Goal: Information Seeking & Learning: Find specific fact

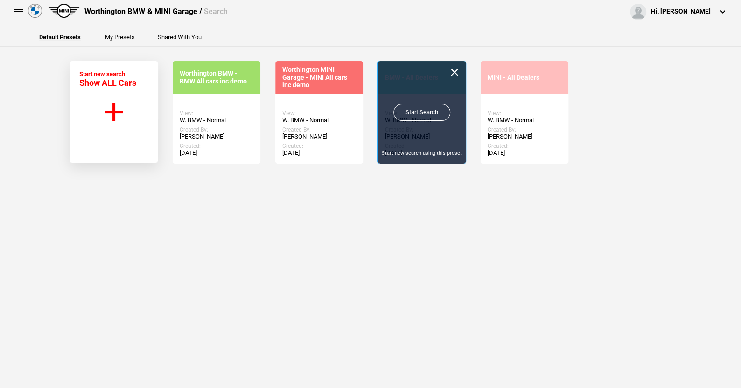
click at [411, 108] on link "Start Search" at bounding box center [421, 112] width 57 height 17
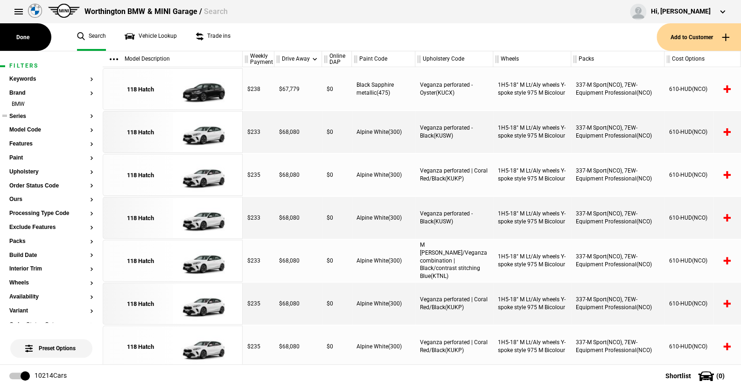
click at [25, 115] on button "Series" at bounding box center [51, 116] width 84 height 7
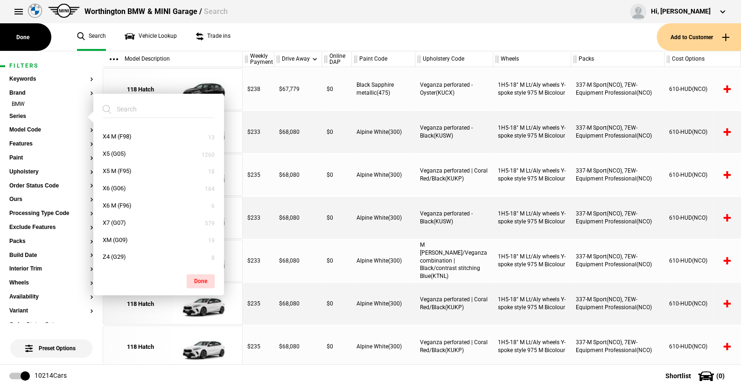
scroll to position [480, 0]
click at [126, 238] on button "XM (G09)" at bounding box center [158, 239] width 131 height 17
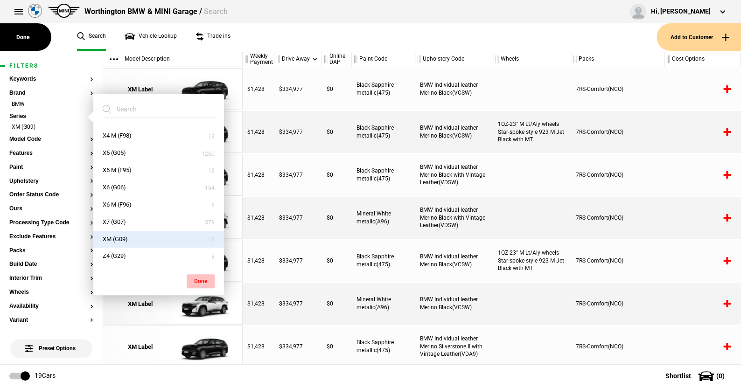
click at [203, 277] on button "Done" at bounding box center [201, 281] width 28 height 14
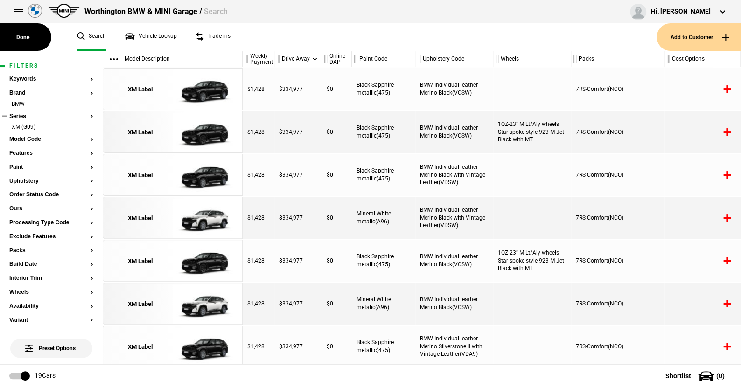
click at [23, 135] on ul "XM (G09)" at bounding box center [51, 129] width 84 height 13
click at [23, 139] on button "Model Code" at bounding box center [51, 139] width 84 height 7
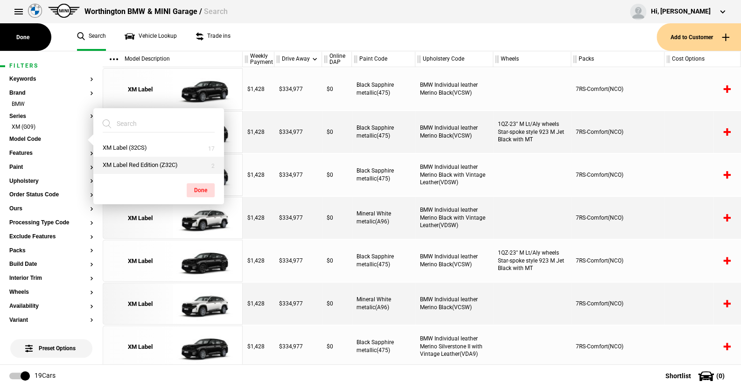
click at [131, 166] on button "XM Label Red Edition (Z32C)" at bounding box center [158, 165] width 131 height 17
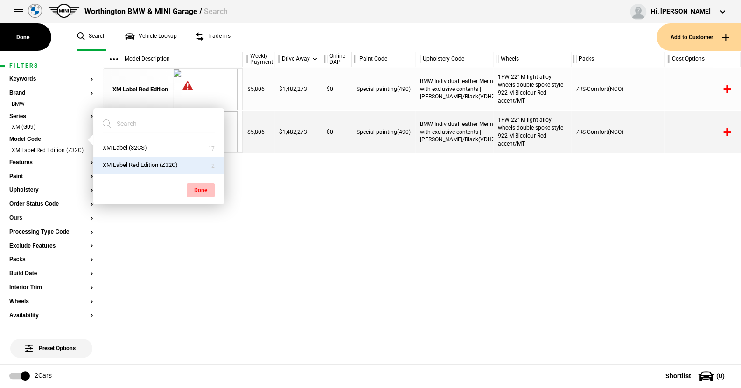
click at [200, 187] on button "Done" at bounding box center [201, 190] width 28 height 14
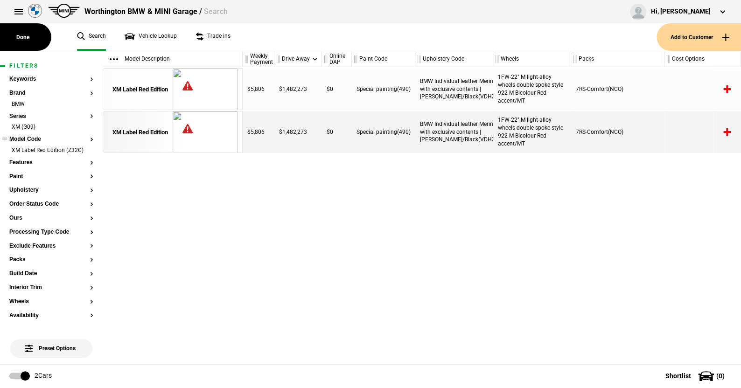
click at [33, 141] on button "Model Code" at bounding box center [51, 139] width 84 height 7
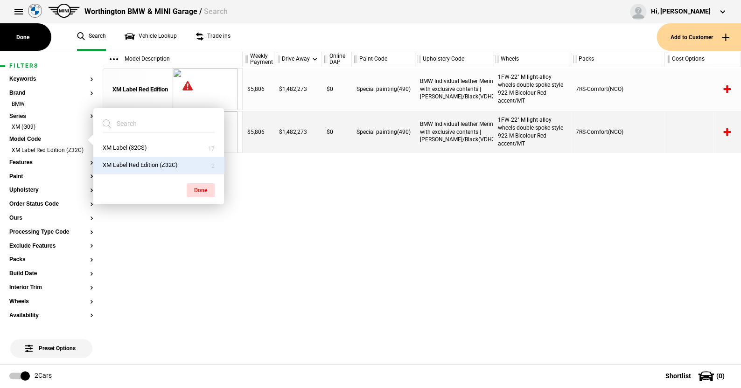
click at [329, 37] on ul "Search Vehicle Lookup Trade ins" at bounding box center [362, 37] width 589 height 28
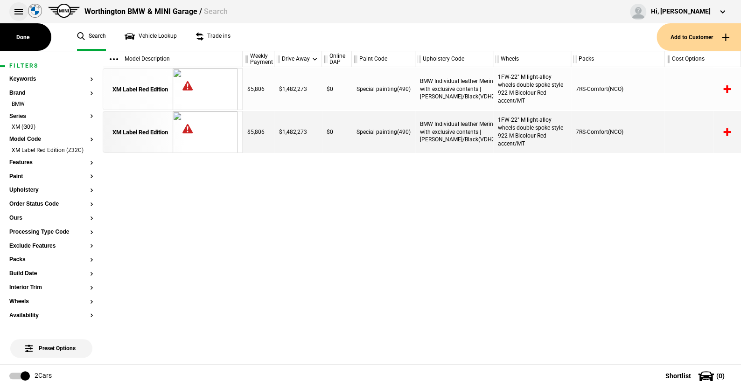
click at [20, 6] on button at bounding box center [18, 11] width 19 height 19
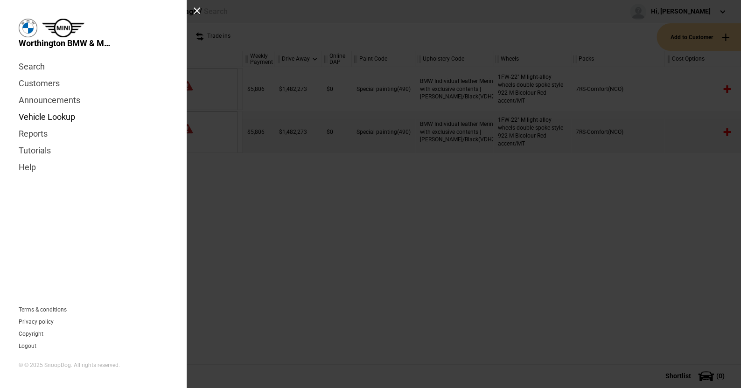
click at [64, 114] on link "Vehicle Lookup" at bounding box center [93, 117] width 149 height 17
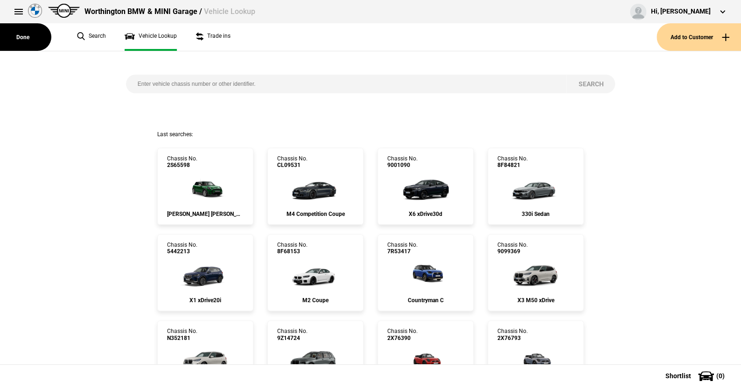
click at [135, 81] on input "search" at bounding box center [346, 84] width 441 height 19
type input "8e00158"
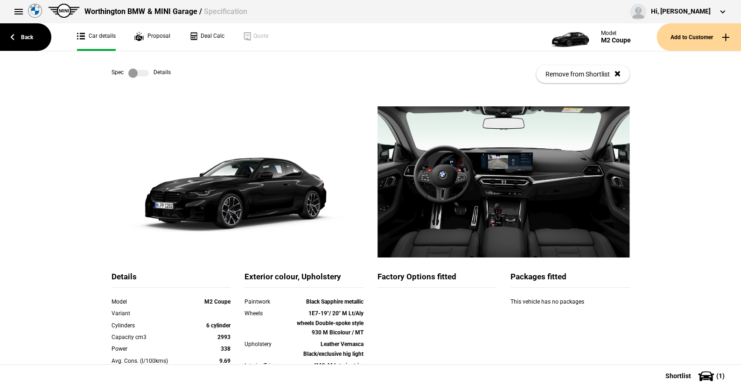
click at [141, 72] on label at bounding box center [138, 73] width 21 height 9
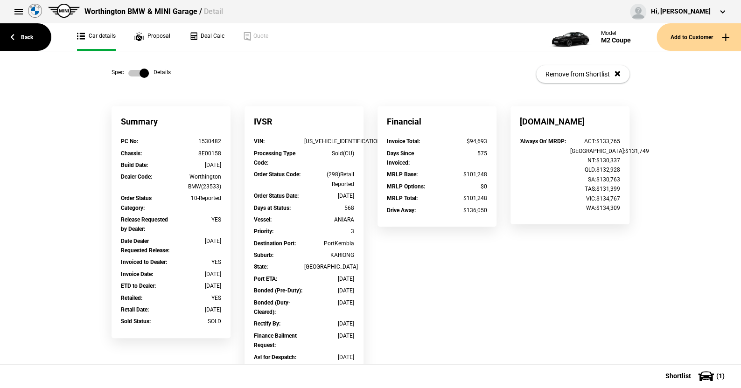
click at [129, 70] on label at bounding box center [138, 73] width 21 height 9
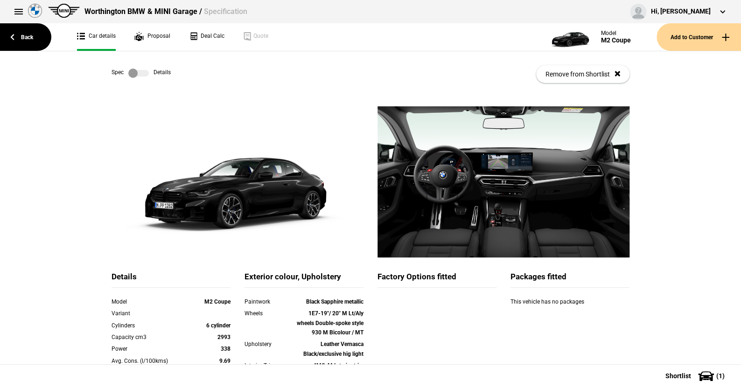
click at [146, 72] on link at bounding box center [139, 73] width 30 height 9
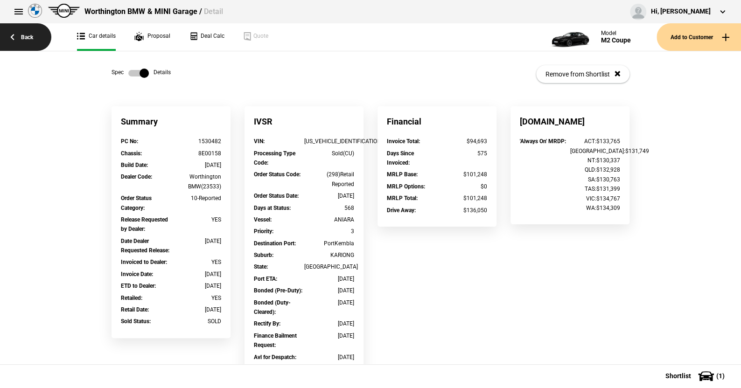
click at [31, 32] on link "Back" at bounding box center [25, 37] width 51 height 28
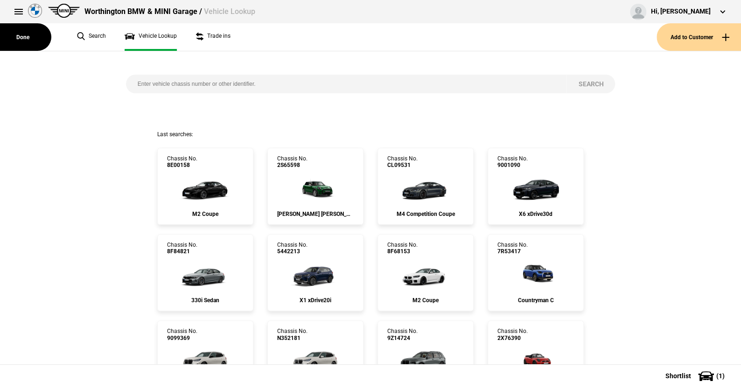
click at [266, 84] on input "search" at bounding box center [346, 84] width 441 height 19
click at [133, 81] on input "search" at bounding box center [346, 84] width 441 height 19
paste input "[US_VEHICLE_IDENTIFICATION_NUMBER]"
type input "[US_VEHICLE_IDENTIFICATION_NUMBER]"
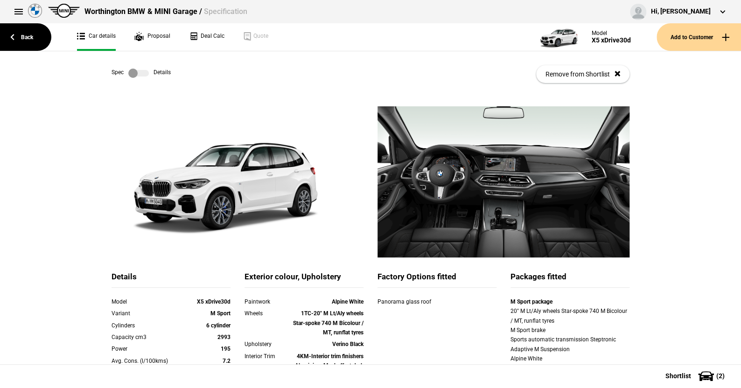
click at [143, 74] on label at bounding box center [138, 73] width 21 height 9
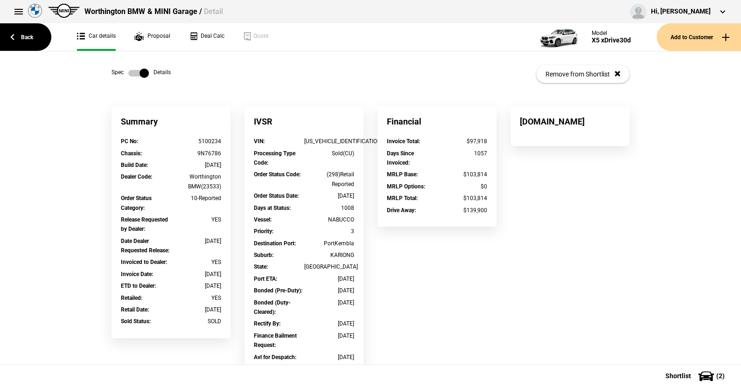
click at [128, 71] on label at bounding box center [138, 73] width 21 height 9
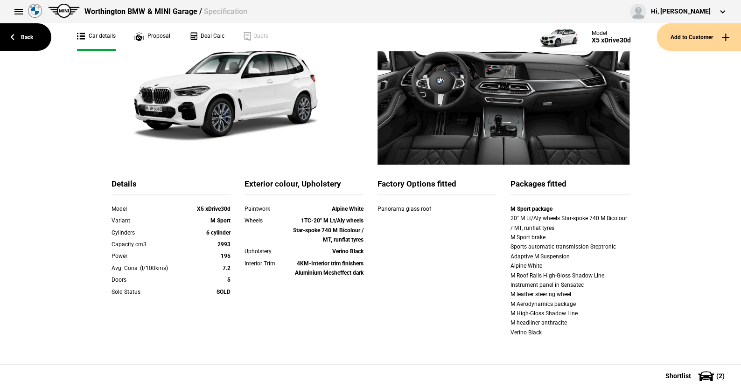
scroll to position [93, 0]
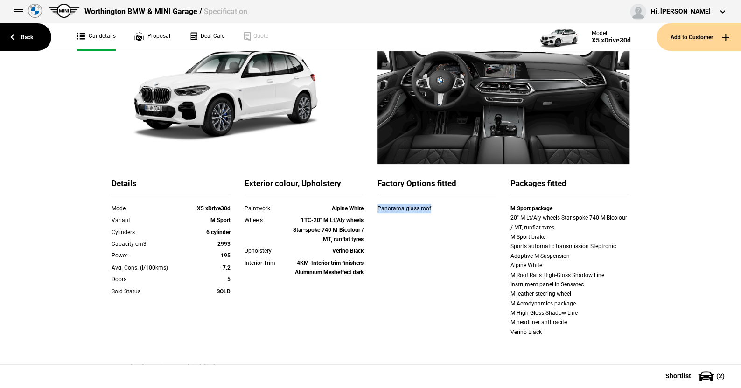
drag, startPoint x: 373, startPoint y: 210, endPoint x: 427, endPoint y: 211, distance: 53.7
click at [427, 211] on div "Panorama glass roof" at bounding box center [420, 208] width 84 height 9
copy div "Panorama glass roof"
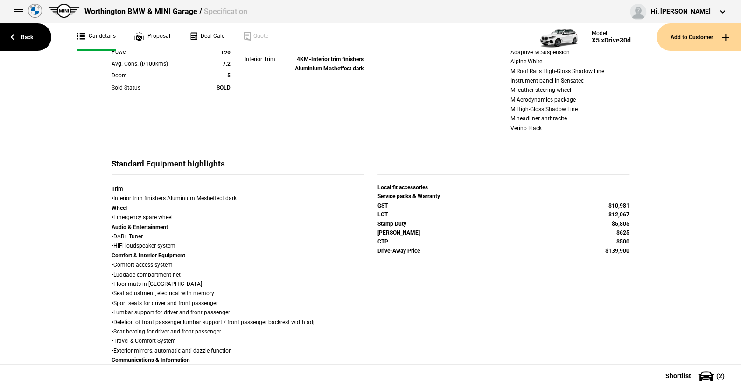
scroll to position [373, 0]
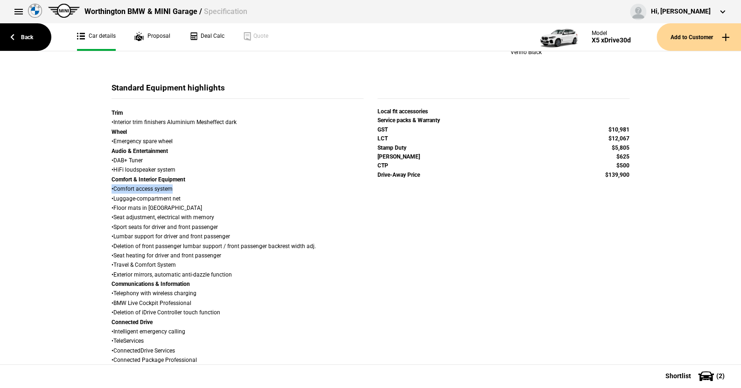
drag, startPoint x: 109, startPoint y: 188, endPoint x: 179, endPoint y: 190, distance: 70.5
click at [179, 190] on div "Trim • Interior trim finishers Aluminium Mesheffect dark Wheel • Emergency spar…" at bounding box center [238, 327] width 252 height 438
click at [173, 188] on div "Trim • Interior trim finishers Aluminium Mesheffect dark Wheel • Emergency spar…" at bounding box center [238, 327] width 252 height 438
drag, startPoint x: 170, startPoint y: 188, endPoint x: 112, endPoint y: 189, distance: 58.8
click at [112, 189] on div "Trim • Interior trim finishers Aluminium Mesheffect dark Wheel • Emergency spar…" at bounding box center [238, 327] width 252 height 438
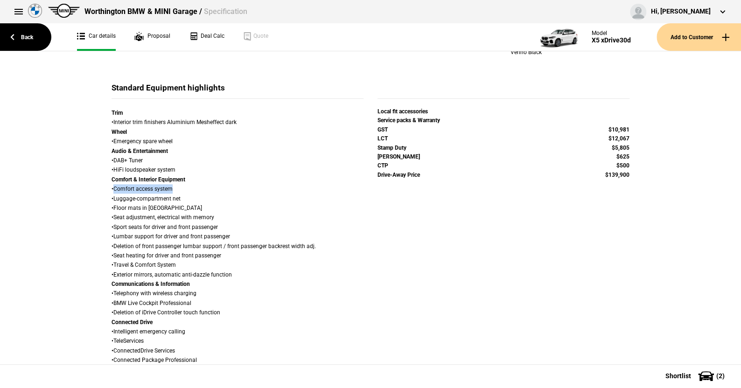
copy div "Comfort access system"
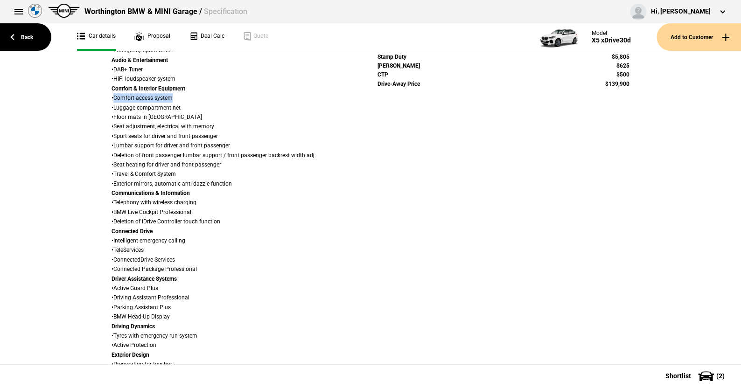
scroll to position [466, 0]
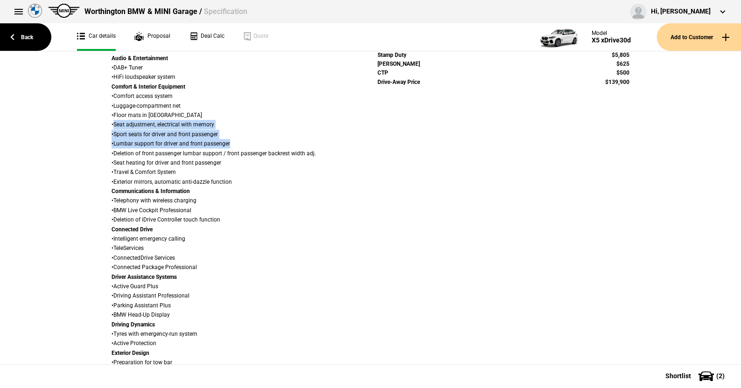
drag, startPoint x: 110, startPoint y: 124, endPoint x: 228, endPoint y: 143, distance: 119.6
click at [228, 143] on div "Trim • Interior trim finishers Aluminium Mesheffect dark Wheel • Emergency spar…" at bounding box center [238, 234] width 252 height 438
click at [224, 130] on div "Trim • Interior trim finishers Aluminium Mesheffect dark Wheel • Emergency spar…" at bounding box center [238, 234] width 252 height 438
click at [223, 133] on div "Trim • Interior trim finishers Aluminium Mesheffect dark Wheel • Emergency spar…" at bounding box center [238, 234] width 252 height 438
drag, startPoint x: 218, startPoint y: 134, endPoint x: 112, endPoint y: 124, distance: 106.9
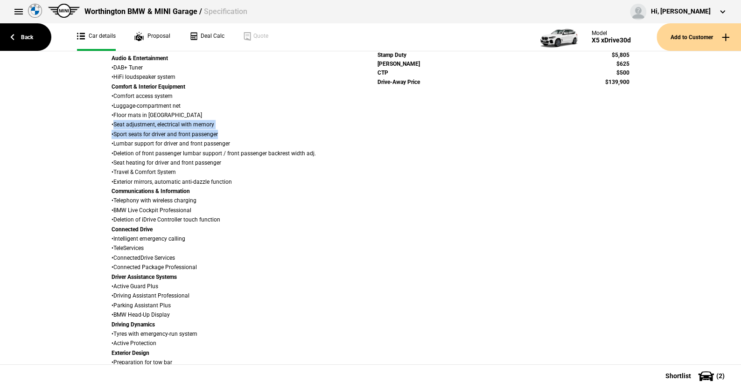
click at [112, 124] on div "Trim • Interior trim finishers Aluminium Mesheffect dark Wheel • Emergency spar…" at bounding box center [238, 234] width 252 height 438
copy div "Seat adjustment, electrical with memory • Sport seats for driver and front pass…"
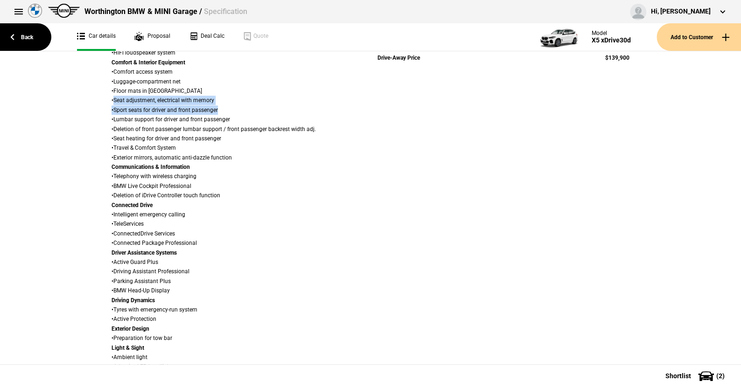
scroll to position [513, 0]
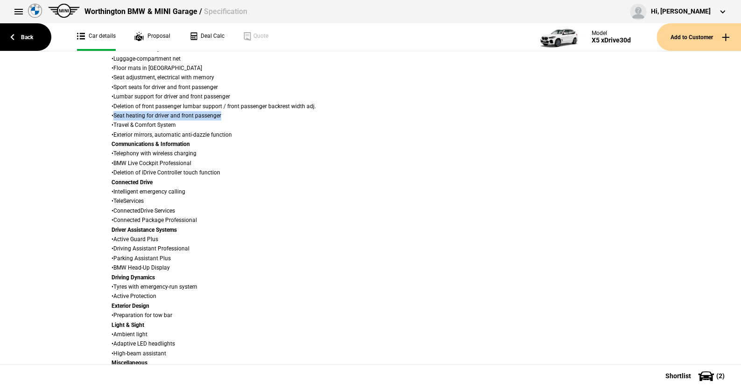
drag, startPoint x: 111, startPoint y: 114, endPoint x: 224, endPoint y: 119, distance: 113.0
click at [224, 119] on div "Trim • Interior trim finishers Aluminium Mesheffect dark Wheel • Emergency spar…" at bounding box center [238, 187] width 252 height 438
copy div "Seat heating for driver and front passenger"
drag, startPoint x: 189, startPoint y: 248, endPoint x: 114, endPoint y: 269, distance: 78.6
click at [114, 269] on div "Trim • Interior trim finishers Aluminium Mesheffect dark Wheel • Emergency spar…" at bounding box center [238, 187] width 252 height 438
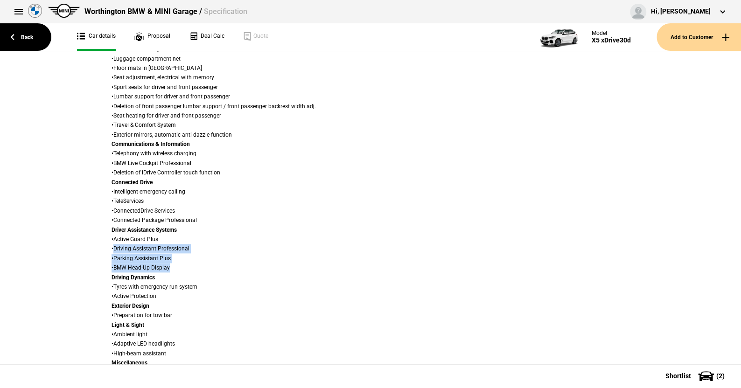
drag, startPoint x: 164, startPoint y: 270, endPoint x: 111, endPoint y: 247, distance: 57.9
click at [112, 247] on div "Trim • Interior trim finishers Aluminium Mesheffect dark Wheel • Emergency spar…" at bounding box center [238, 187] width 252 height 438
copy div "Driving Assistant Professional • Parking Assistant Plus • BMW Head-Up Display"
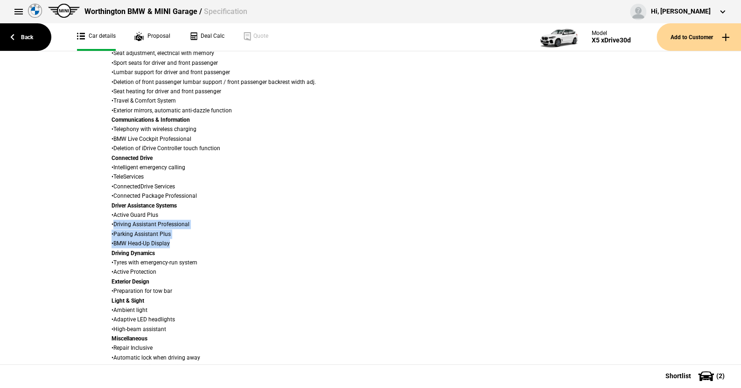
scroll to position [580, 0]
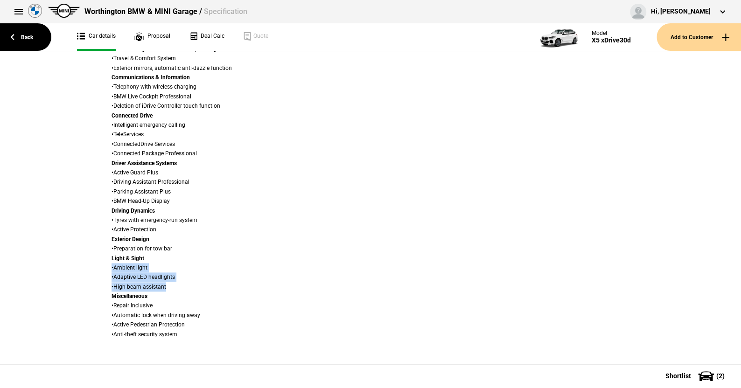
drag, startPoint x: 164, startPoint y: 287, endPoint x: 109, endPoint y: 266, distance: 58.9
click at [112, 266] on div "Trim • Interior trim finishers Aluminium Mesheffect dark Wheel • Emergency spar…" at bounding box center [238, 121] width 252 height 438
copy div "• Ambient light • Adaptive LED headlights • High-beam assistant"
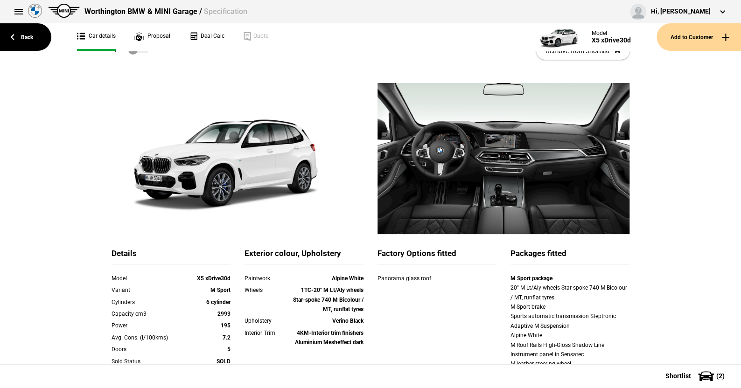
scroll to position [0, 0]
